Goal: Find specific page/section: Find specific page/section

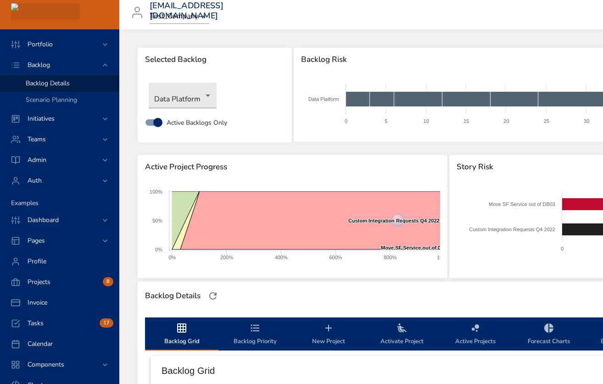
scroll to position [277, 0]
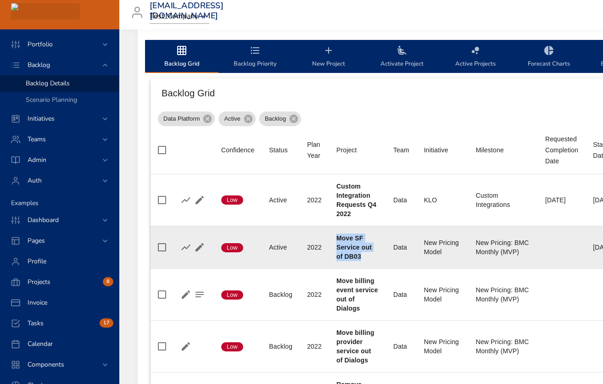
click at [341, 238] on b "Move SF Service out of DB03" at bounding box center [353, 247] width 35 height 26
drag, startPoint x: 341, startPoint y: 238, endPoint x: 358, endPoint y: 261, distance: 28.4
click at [358, 261] on td "Project Move SF Service out of DB03" at bounding box center [357, 247] width 57 height 43
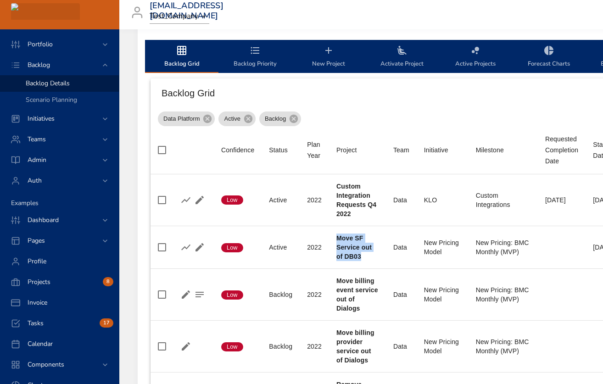
click at [253, 45] on icon "backlog-tab" at bounding box center [254, 50] width 11 height 11
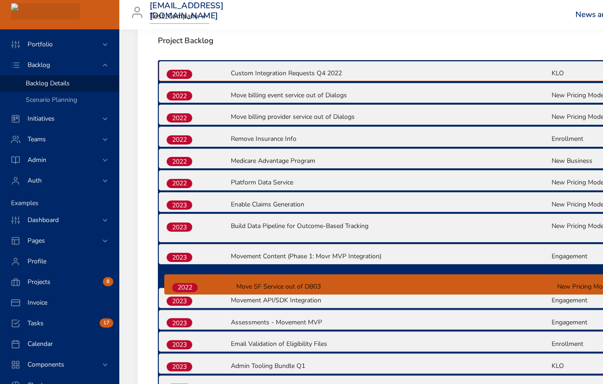
scroll to position [328, 0]
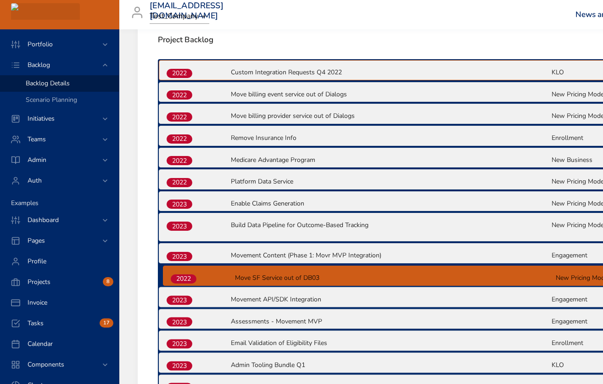
drag, startPoint x: 179, startPoint y: 146, endPoint x: 183, endPoint y: 283, distance: 136.7
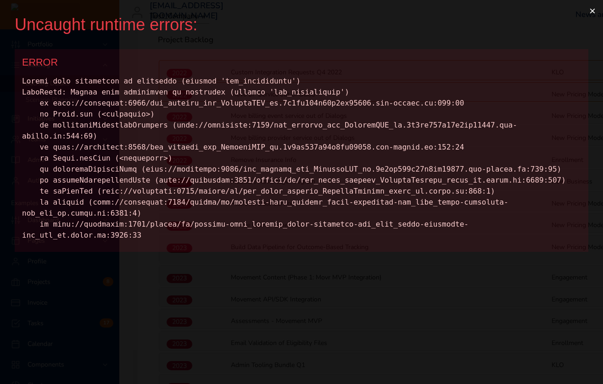
scroll to position [0, 0]
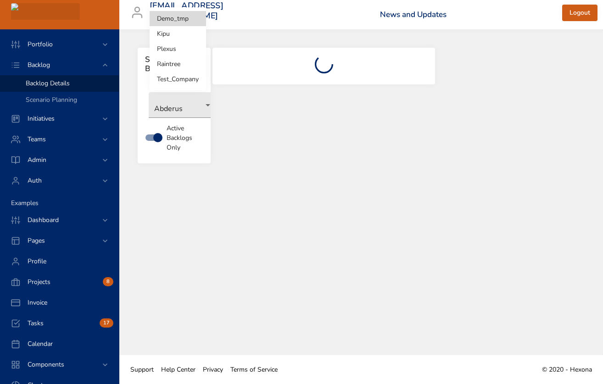
click at [187, 16] on body "Portfolio Backlog Backlog Details Scenario Planning Initiatives Teams Admin Aut…" at bounding box center [301, 192] width 603 height 384
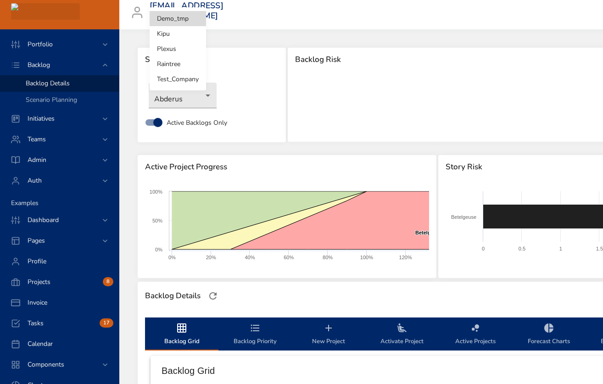
click at [169, 64] on li "Raintree" at bounding box center [178, 63] width 56 height 15
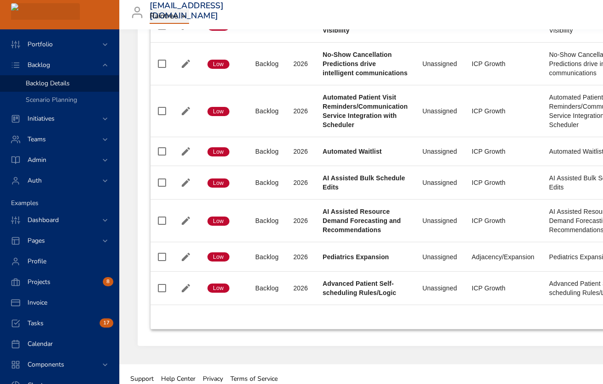
scroll to position [686, 0]
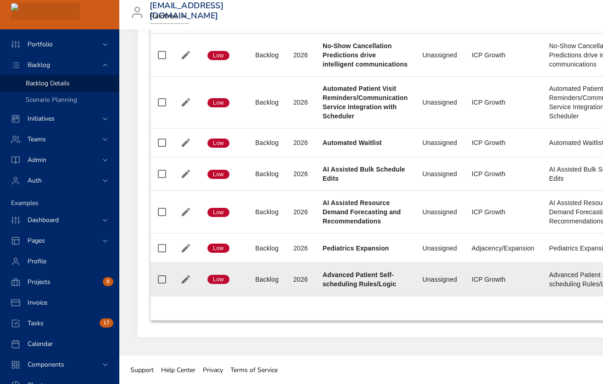
click at [333, 273] on b "Advanced Patient Self-scheduling Rules/Logic" at bounding box center [358, 279] width 73 height 17
drag, startPoint x: 333, startPoint y: 273, endPoint x: 392, endPoint y: 286, distance: 59.6
click at [392, 286] on b "Advanced Patient Self-scheduling Rules/Logic" at bounding box center [358, 279] width 73 height 17
copy b "Advanced Patient Self-scheduling Rules/Logic"
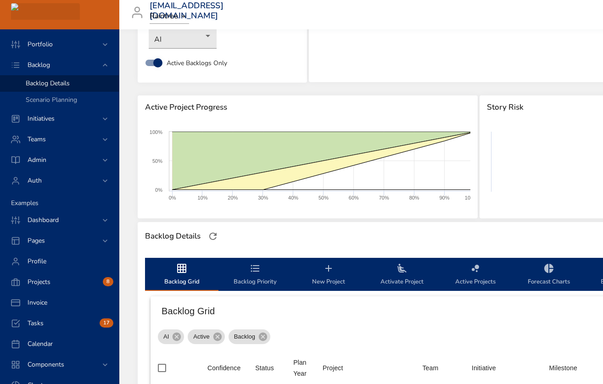
scroll to position [0, 0]
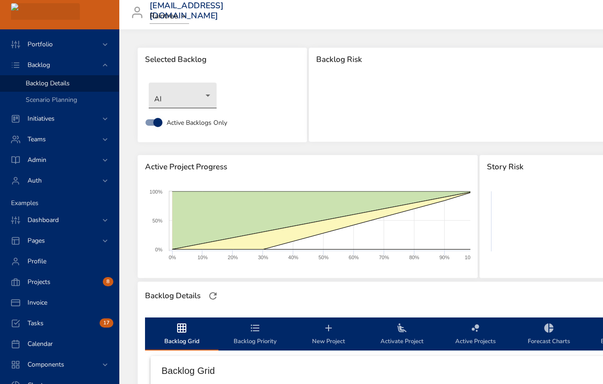
click at [205, 98] on body "Portfolio Backlog Backlog Details Scenario Planning Initiatives Teams Admin Aut…" at bounding box center [301, 192] width 603 height 384
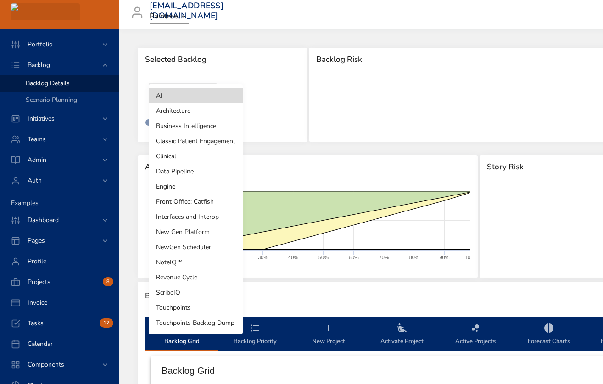
click at [200, 321] on li "Touchpoints Backlog Dump" at bounding box center [196, 322] width 94 height 15
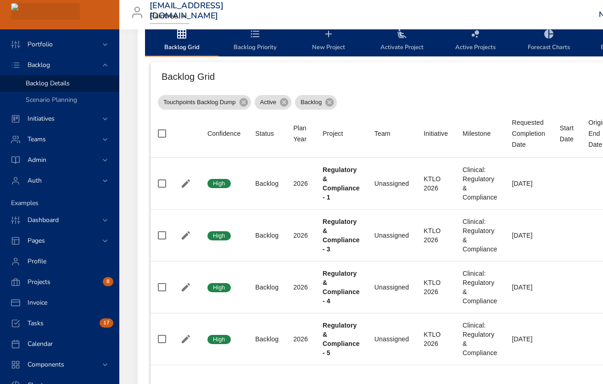
scroll to position [363, 0]
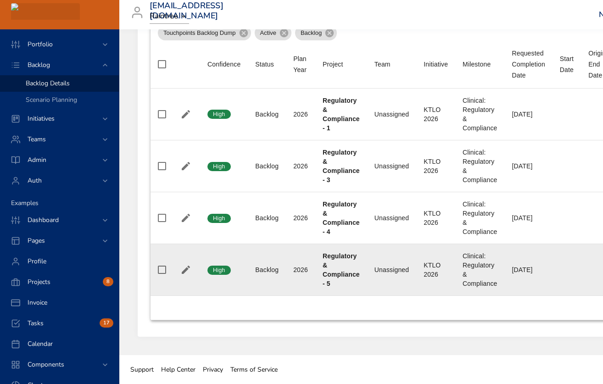
click at [334, 257] on b "Regulatory & Compliance - 5" at bounding box center [340, 269] width 37 height 35
drag, startPoint x: 334, startPoint y: 257, endPoint x: 335, endPoint y: 283, distance: 26.6
click at [335, 283] on div "Regulatory & Compliance - 5" at bounding box center [340, 269] width 37 height 37
copy b "Regulatory & Compliance - 5"
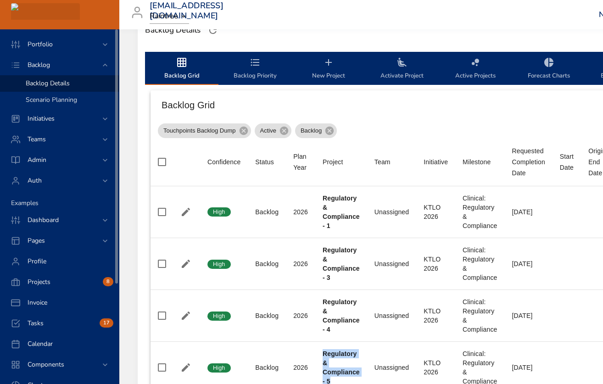
scroll to position [253, 0]
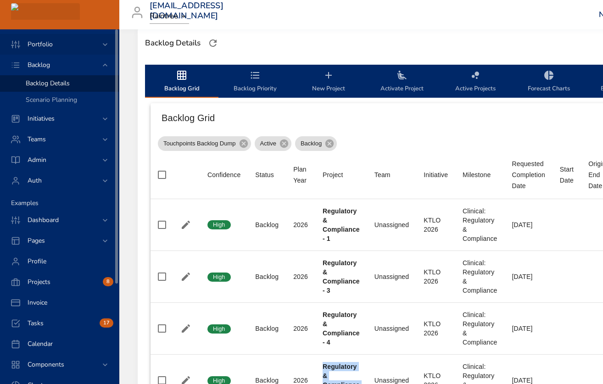
click at [64, 44] on div "Portfolio" at bounding box center [60, 44] width 80 height 10
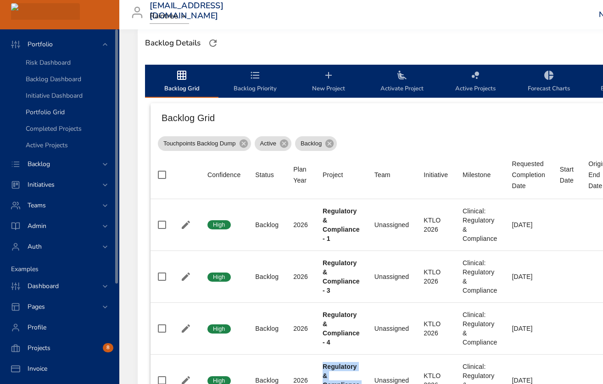
click at [57, 113] on span "Portfolio Grid" at bounding box center [45, 112] width 39 height 9
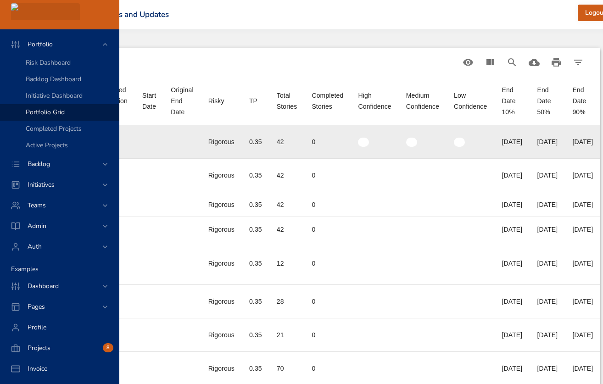
scroll to position [0, 614]
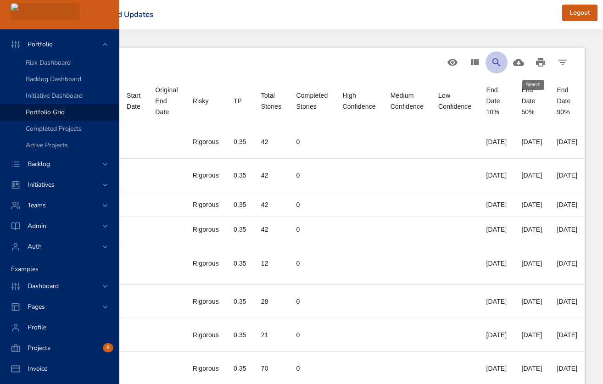
click at [501, 63] on icon "Search" at bounding box center [496, 62] width 11 height 11
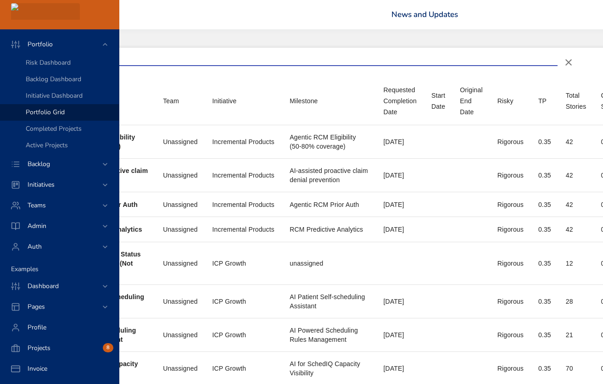
click at [268, 61] on input "Search" at bounding box center [223, 58] width 667 height 15
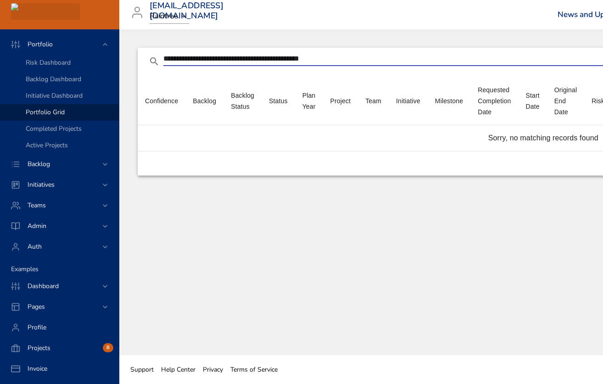
scroll to position [0, 0]
click at [436, 114] on th "Milestone" at bounding box center [448, 101] width 43 height 48
click at [345, 58] on input "**********" at bounding box center [411, 58] width 496 height 15
drag, startPoint x: 296, startPoint y: 57, endPoint x: 148, endPoint y: 44, distance: 148.7
click at [148, 44] on div "**********" at bounding box center [542, 192] width 847 height 326
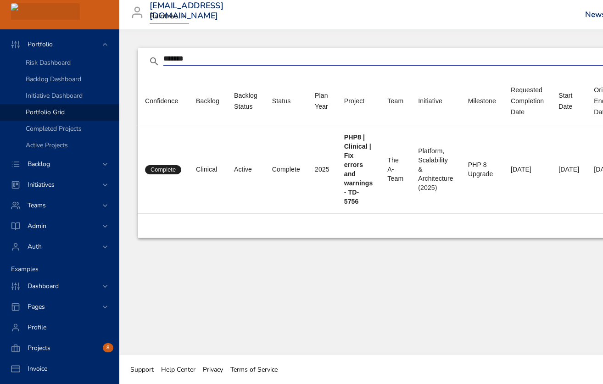
scroll to position [0, 3]
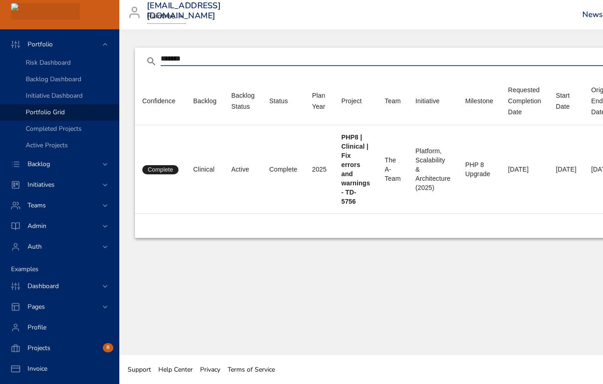
drag, startPoint x: 221, startPoint y: 59, endPoint x: 128, endPoint y: 35, distance: 95.1
click at [128, 35] on div "******* Portfolio Grid Confidence Backlog Backlog Status Status Plan Year Proje…" at bounding box center [567, 192] width 902 height 326
paste input "**********"
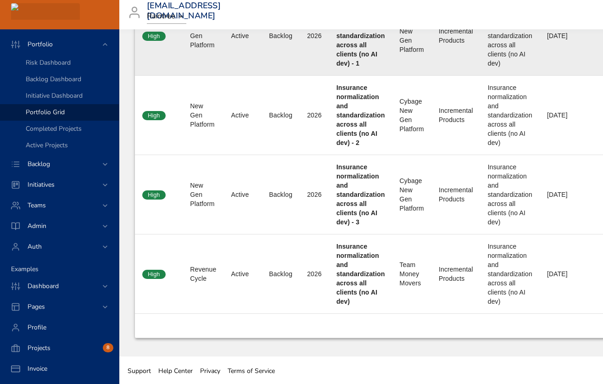
scroll to position [130, 3]
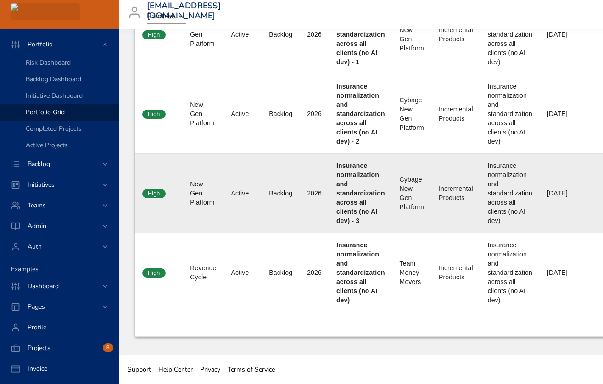
type input "**********"
drag, startPoint x: 360, startPoint y: 220, endPoint x: 333, endPoint y: 167, distance: 58.9
click at [333, 167] on td "Project Insurance normalization and standardization across all clients (no AI d…" at bounding box center [360, 193] width 63 height 79
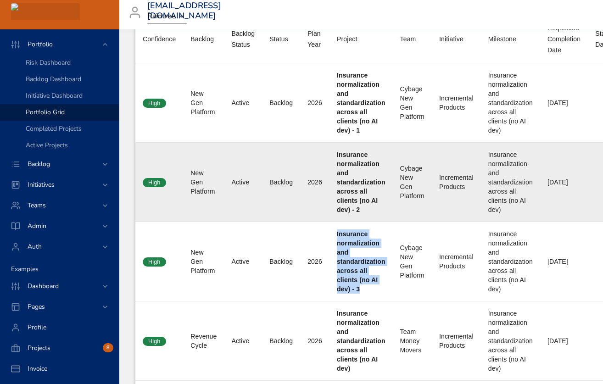
scroll to position [60, 2]
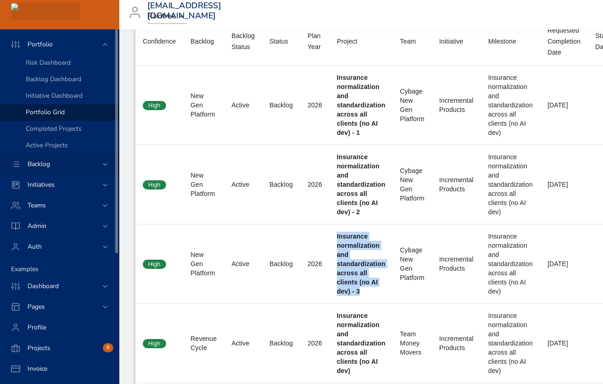
click at [53, 165] on span "Backlog" at bounding box center [38, 164] width 37 height 9
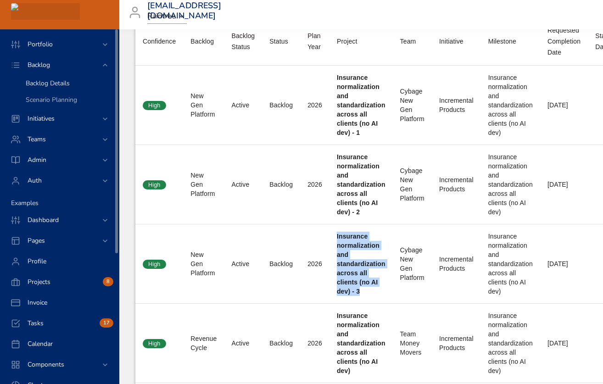
click at [54, 83] on span "Backlog Details" at bounding box center [48, 83] width 44 height 9
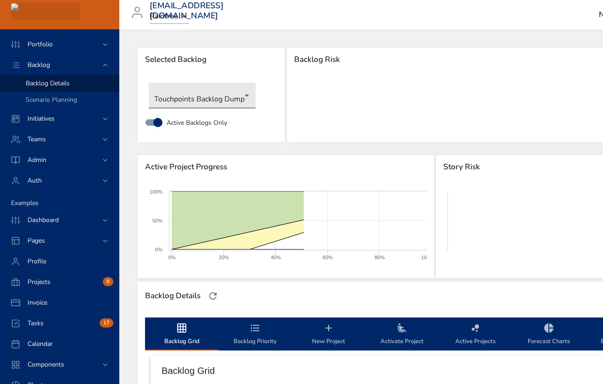
click at [193, 97] on body "Portfolio Backlog Backlog Details Scenario Planning Initiatives Teams Admin Aut…" at bounding box center [301, 192] width 603 height 384
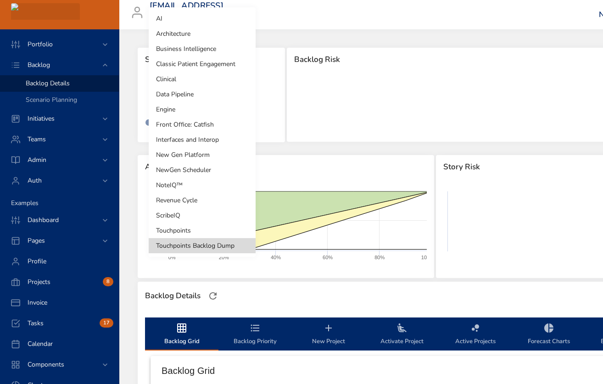
click at [275, 99] on div at bounding box center [301, 192] width 603 height 384
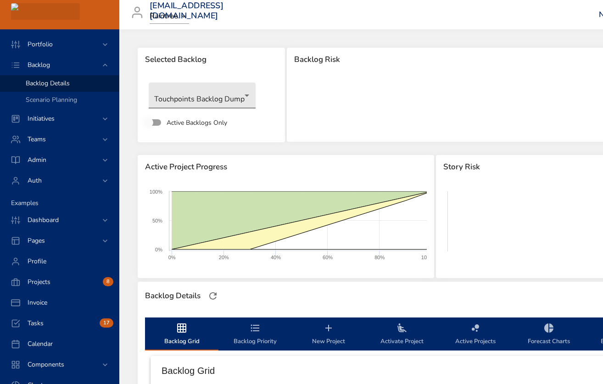
click at [194, 97] on body "Portfolio Backlog Backlog Details Scenario Planning Initiatives Teams Admin Aut…" at bounding box center [301, 192] width 603 height 384
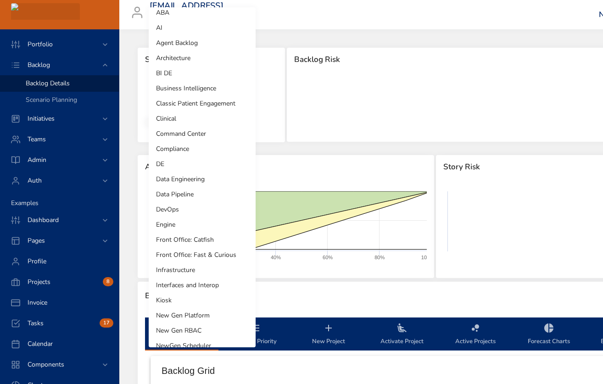
scroll to position [6, 0]
click at [59, 46] on div at bounding box center [301, 192] width 603 height 384
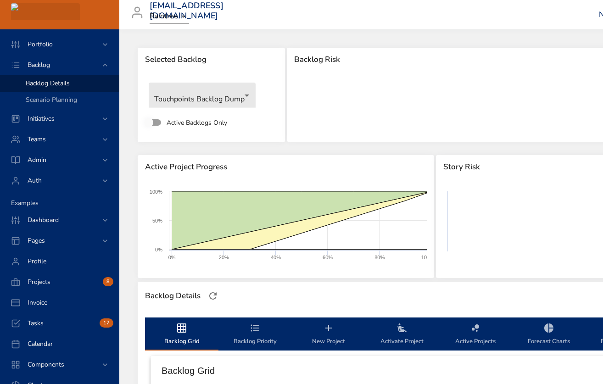
click at [55, 46] on span "Portfolio" at bounding box center [40, 44] width 40 height 9
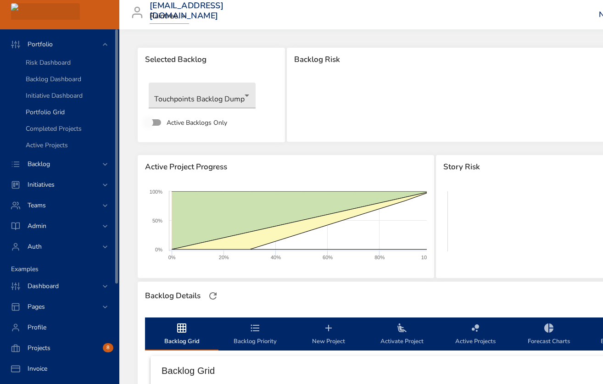
click at [51, 113] on span "Portfolio Grid" at bounding box center [45, 112] width 39 height 9
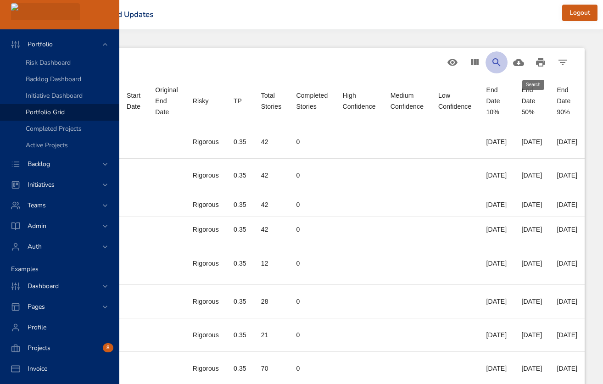
click at [502, 62] on icon "Search" at bounding box center [496, 62] width 11 height 11
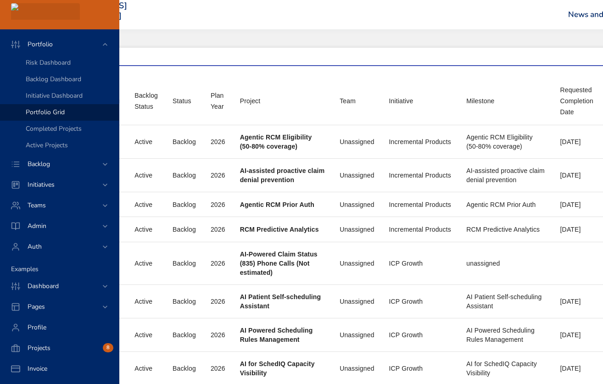
scroll to position [0, 44]
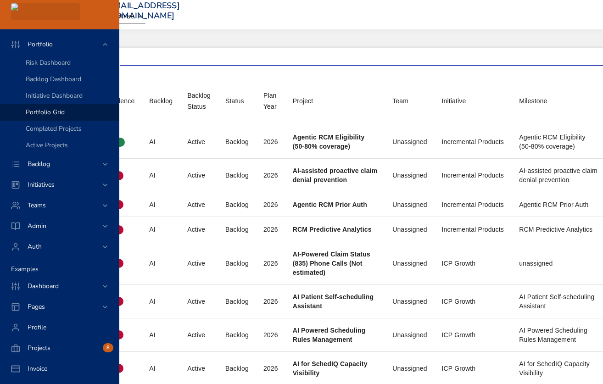
click at [195, 58] on input "Search" at bounding box center [453, 58] width 667 height 15
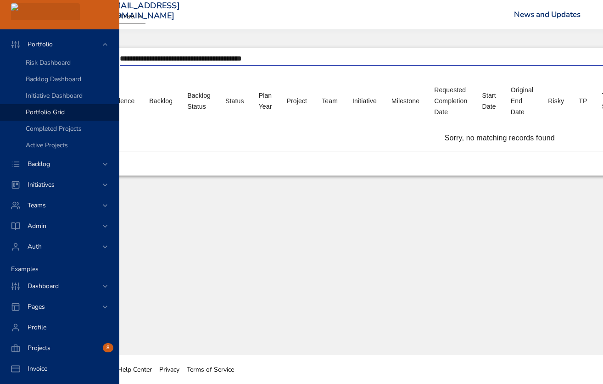
scroll to position [0, 0]
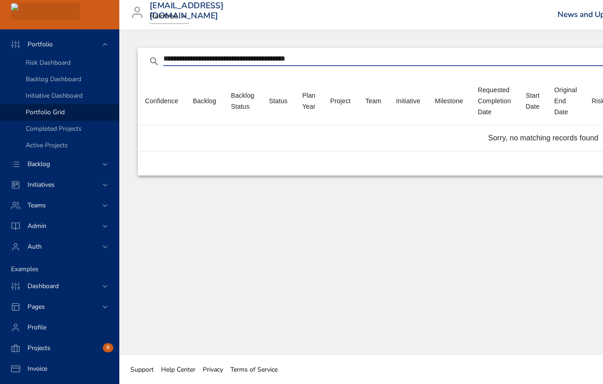
drag, startPoint x: 329, startPoint y: 58, endPoint x: 164, endPoint y: 54, distance: 164.7
click at [164, 54] on input "**********" at bounding box center [411, 58] width 496 height 15
paste input "**********"
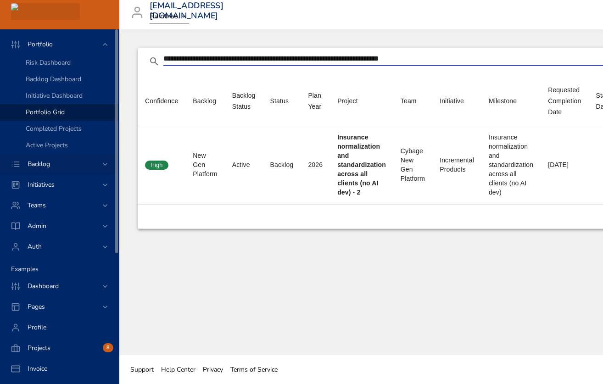
type input "**********"
click at [55, 163] on span "Backlog" at bounding box center [38, 164] width 37 height 9
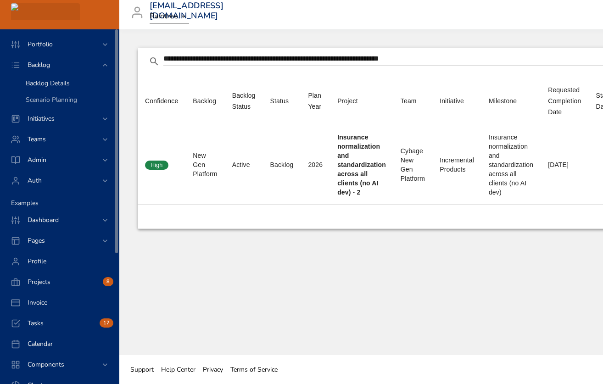
click at [71, 81] on div "Backlog Details" at bounding box center [69, 83] width 86 height 9
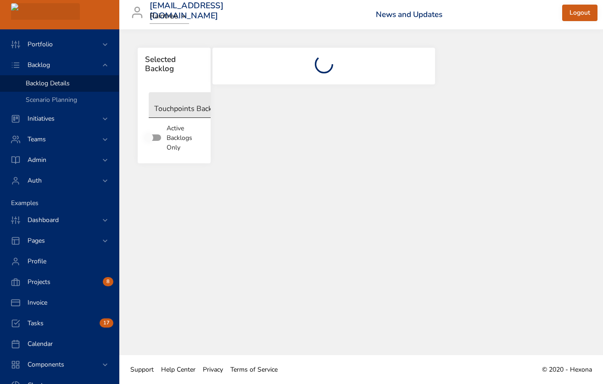
click at [186, 108] on body "Portfolio Backlog Backlog Details Scenario Planning Initiatives Teams Admin Aut…" at bounding box center [301, 192] width 603 height 384
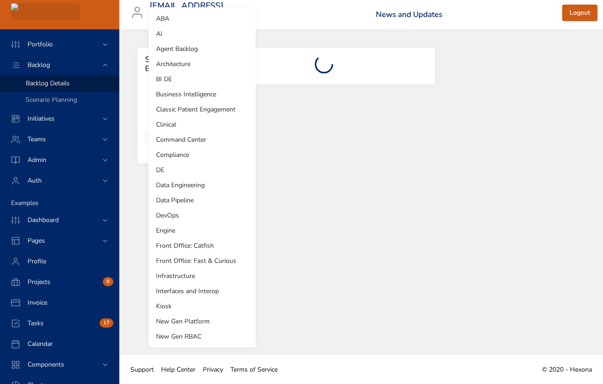
scroll to position [137, 0]
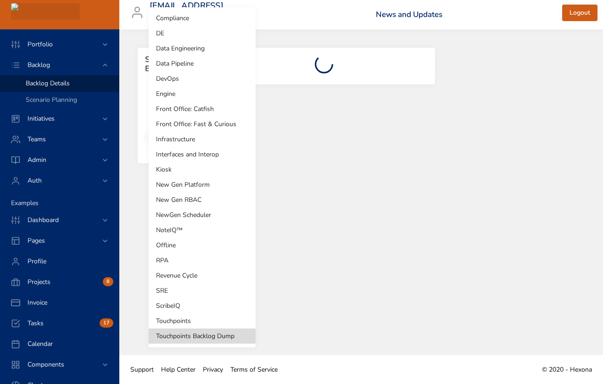
click at [178, 185] on li "New Gen Platform" at bounding box center [202, 184] width 107 height 15
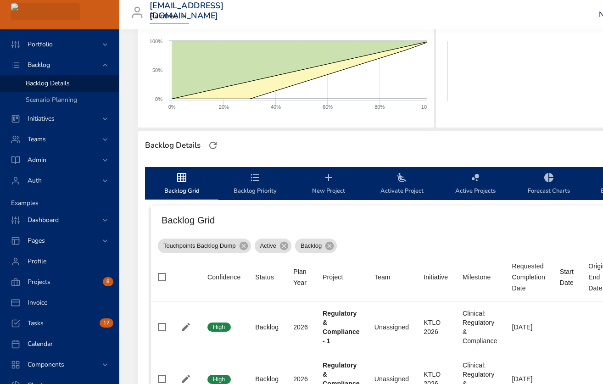
scroll to position [154, 0]
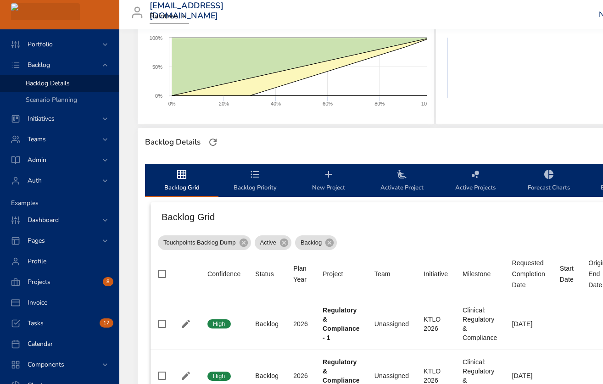
click at [255, 182] on span "Backlog Priority" at bounding box center [255, 181] width 62 height 24
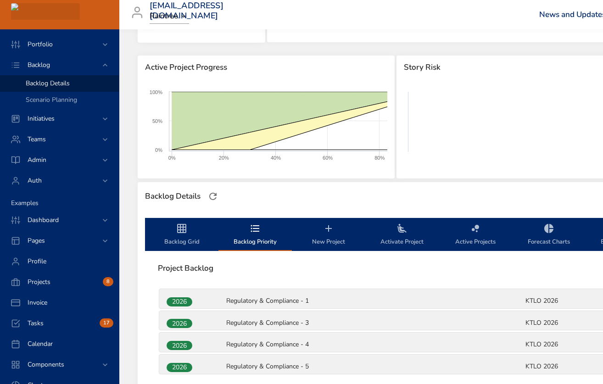
scroll to position [0, 0]
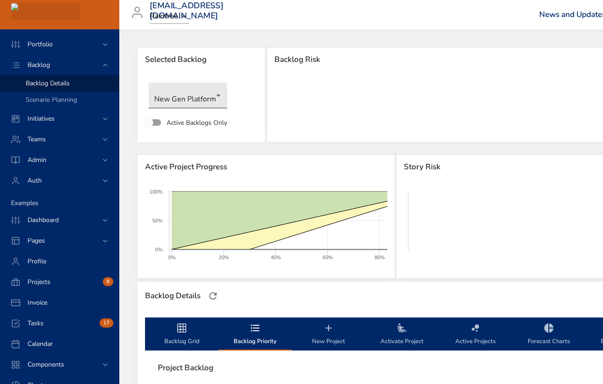
click at [216, 96] on body "Portfolio Backlog Backlog Details Scenario Planning Initiatives Teams Admin Aut…" at bounding box center [301, 192] width 603 height 384
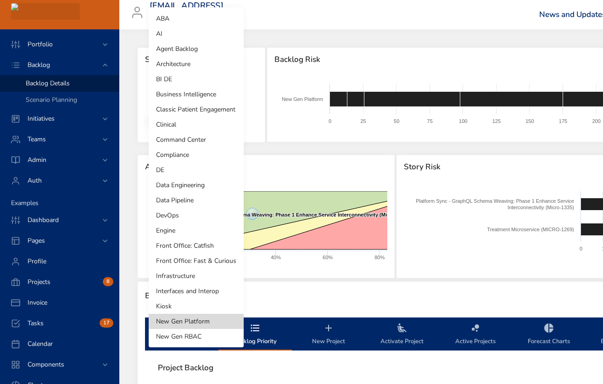
click at [276, 110] on div at bounding box center [301, 192] width 603 height 384
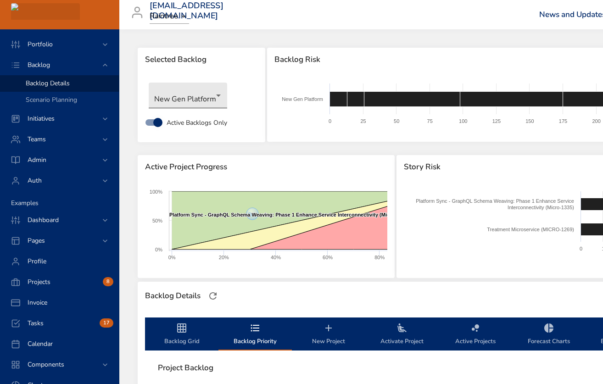
click at [190, 98] on body "Portfolio Backlog Backlog Details Scenario Planning Initiatives Teams Admin Aut…" at bounding box center [301, 192] width 603 height 384
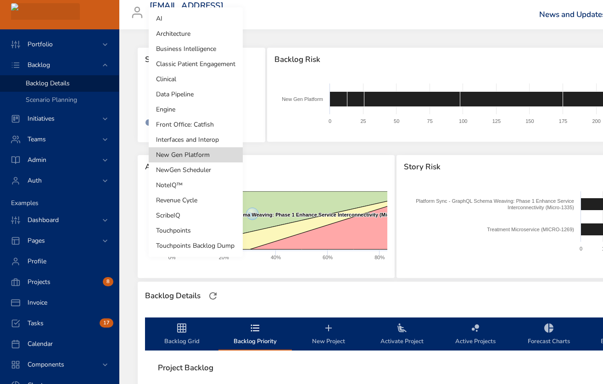
click at [177, 152] on li "New Gen Platform" at bounding box center [196, 154] width 94 height 15
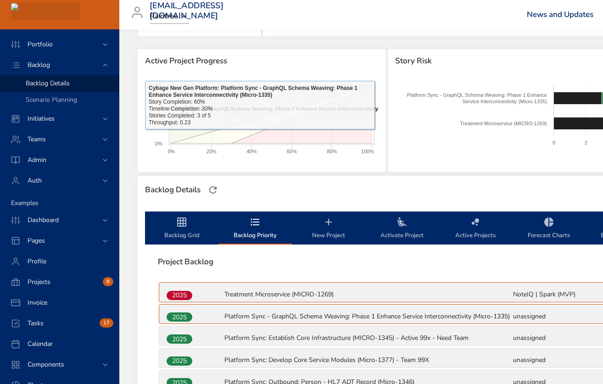
scroll to position [123, 0]
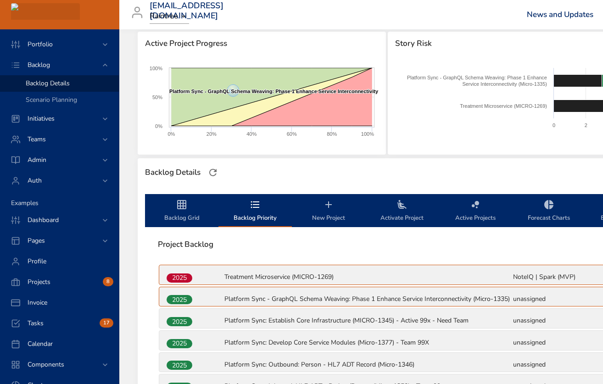
click at [253, 207] on icon "backlog-tab" at bounding box center [255, 204] width 9 height 7
click at [255, 209] on icon "backlog-tab" at bounding box center [254, 204] width 11 height 11
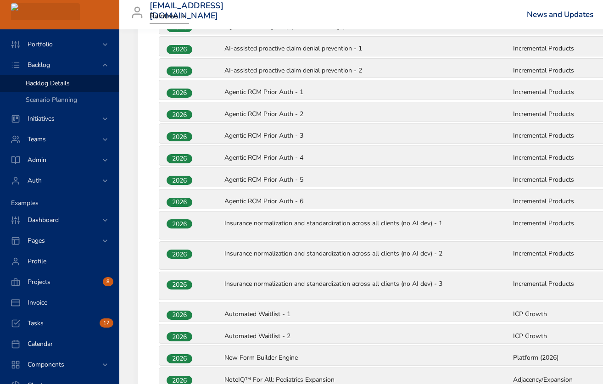
scroll to position [751, 0]
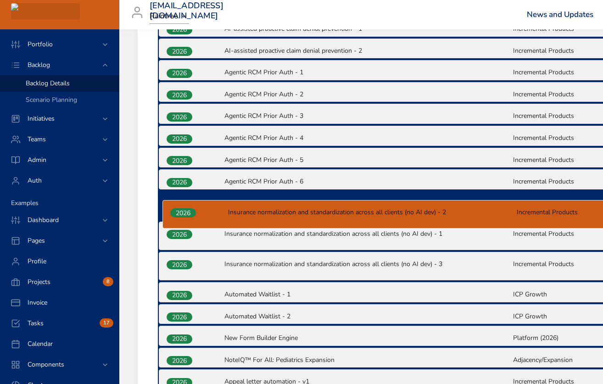
drag, startPoint x: 178, startPoint y: 243, endPoint x: 182, endPoint y: 211, distance: 31.9
click at [182, 211] on div "2025 Treatment Microservice (MICRO-1269) NoteIQ | Spark (MVP) NoteIQ™ | Spark |…" at bounding box center [512, 25] width 708 height 778
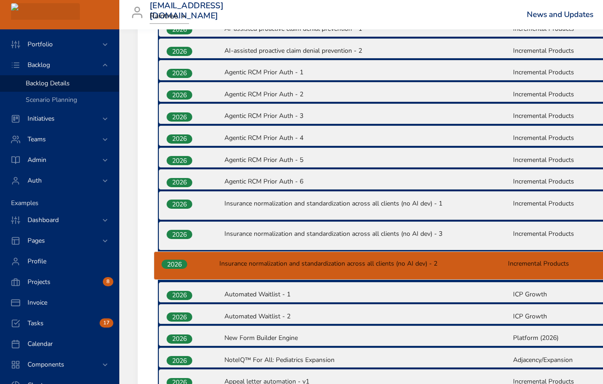
drag, startPoint x: 185, startPoint y: 214, endPoint x: 179, endPoint y: 270, distance: 56.2
click at [179, 270] on div "2025 Treatment Microservice (MICRO-1269) NoteIQ | Spark (MVP) NoteIQ™ | Spark |…" at bounding box center [512, 25] width 708 height 778
